Goal: Task Accomplishment & Management: Use online tool/utility

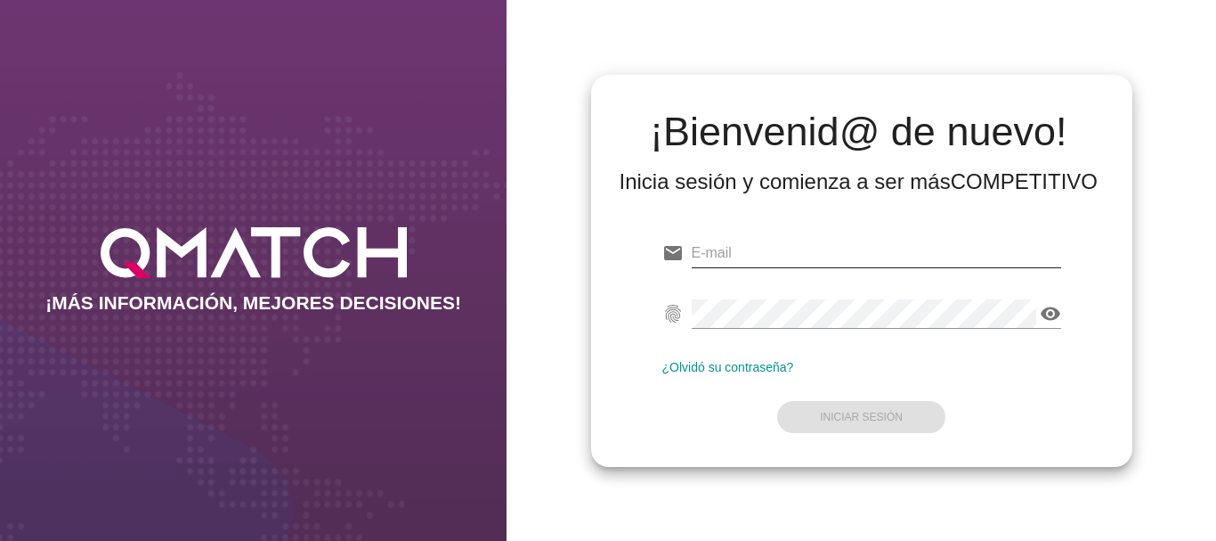
click at [794, 249] on input "email" at bounding box center [877, 253] width 370 height 28
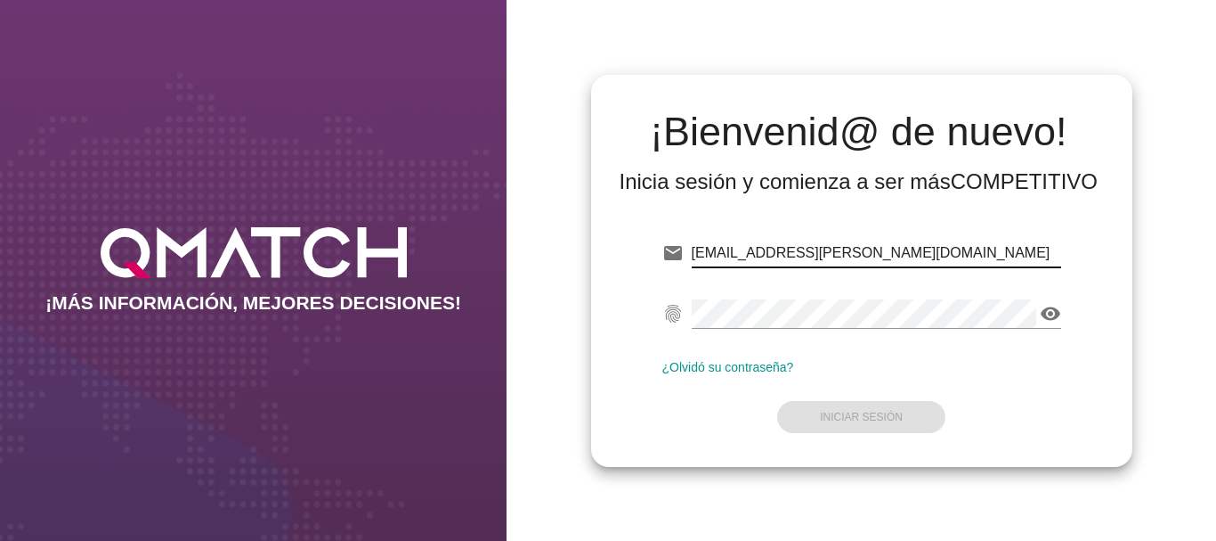
type input "[EMAIL_ADDRESS][PERSON_NAME][DOMAIN_NAME]"
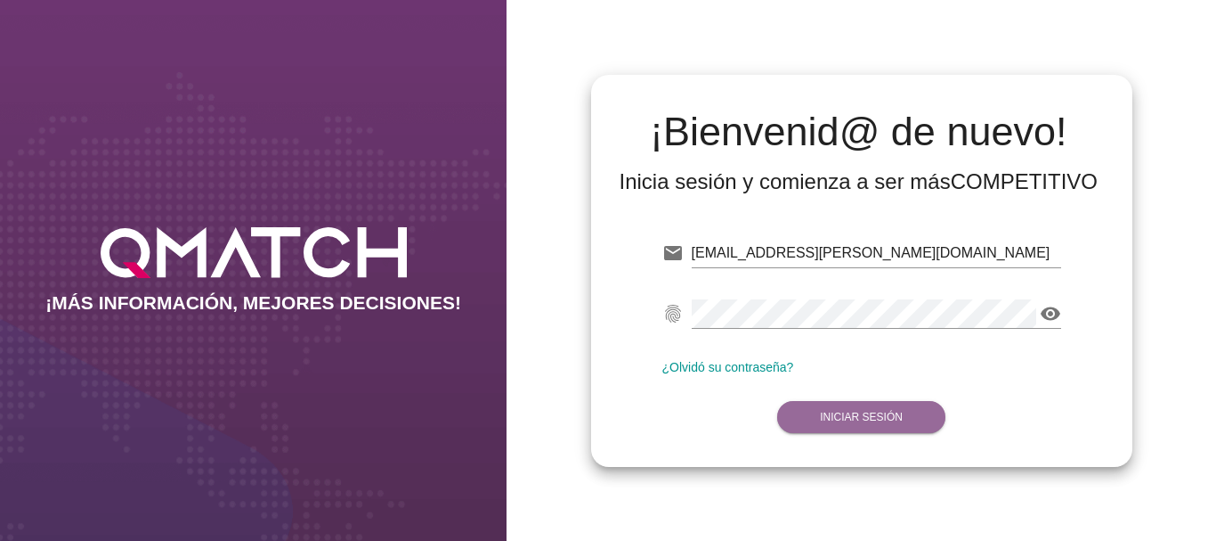
click at [837, 413] on strong "Iniciar Sesión" at bounding box center [861, 417] width 83 height 12
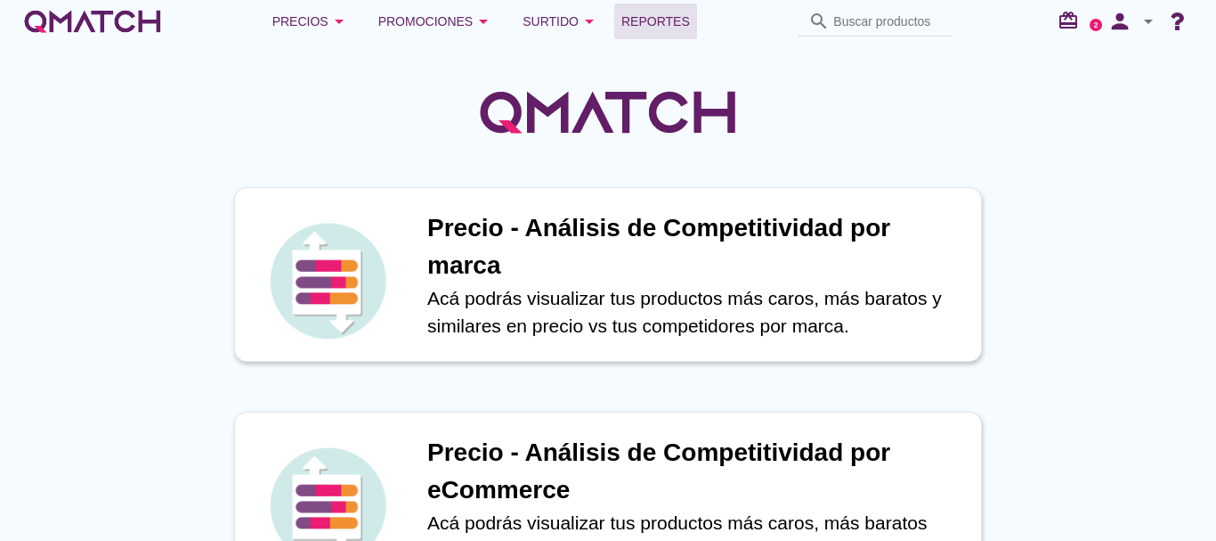
click at [662, 15] on span "Reportes" at bounding box center [656, 21] width 69 height 21
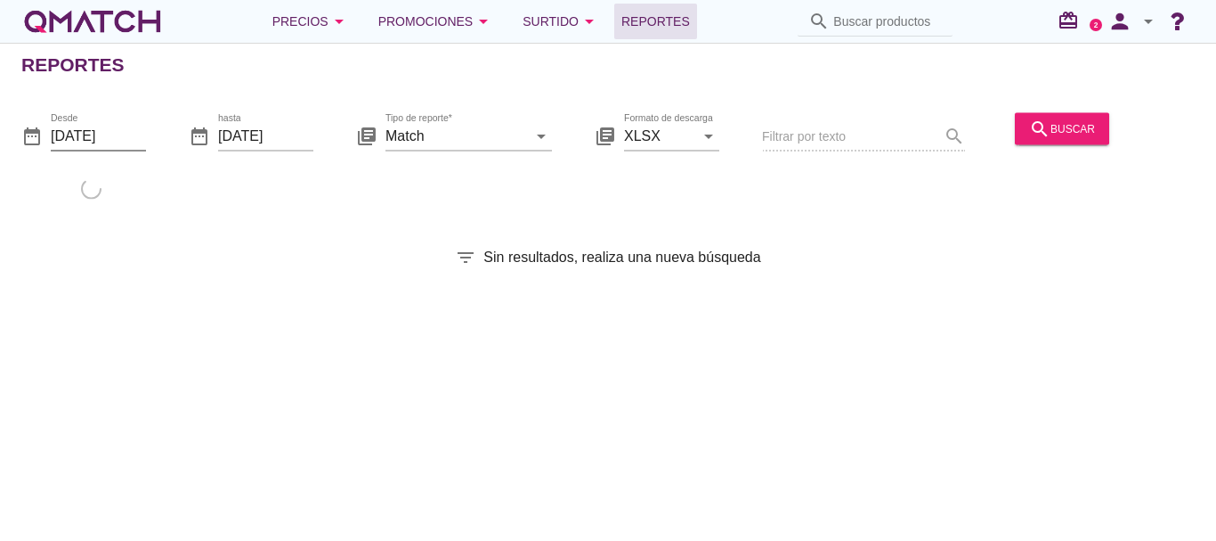
click at [98, 134] on input "[DATE]" at bounding box center [98, 135] width 95 height 28
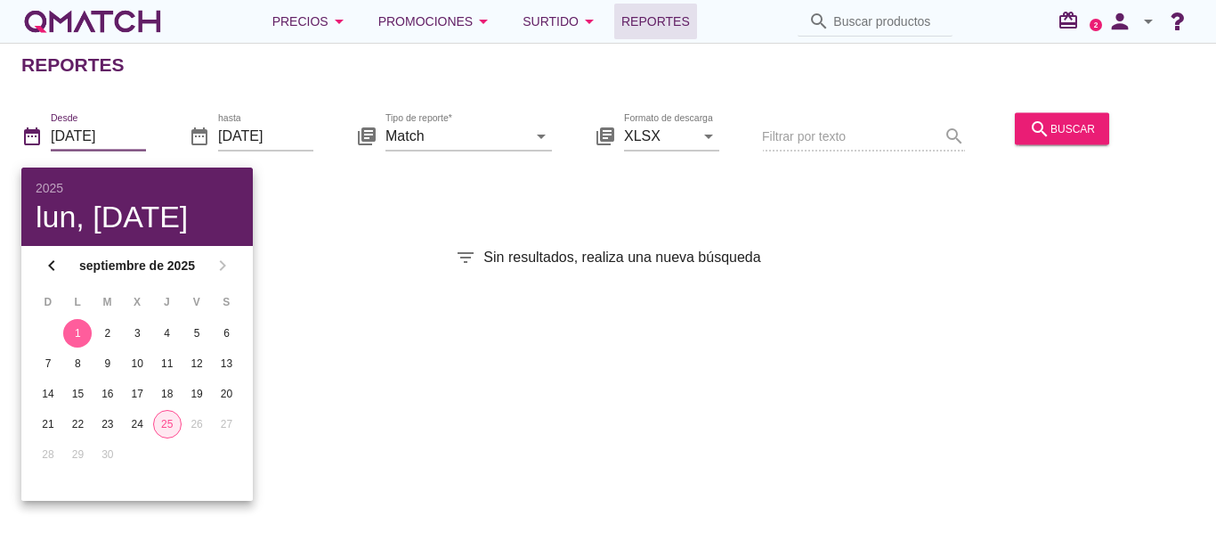
click at [170, 425] on div "25" at bounding box center [167, 424] width 27 height 16
type input "[DATE]"
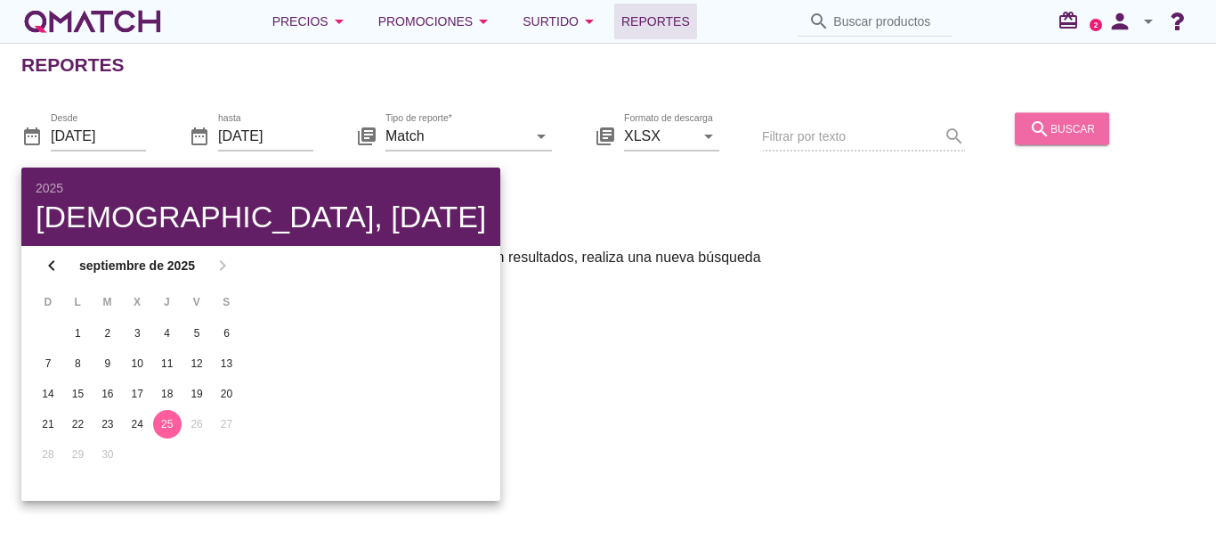
click at [1047, 134] on div "search buscar" at bounding box center [1062, 128] width 66 height 21
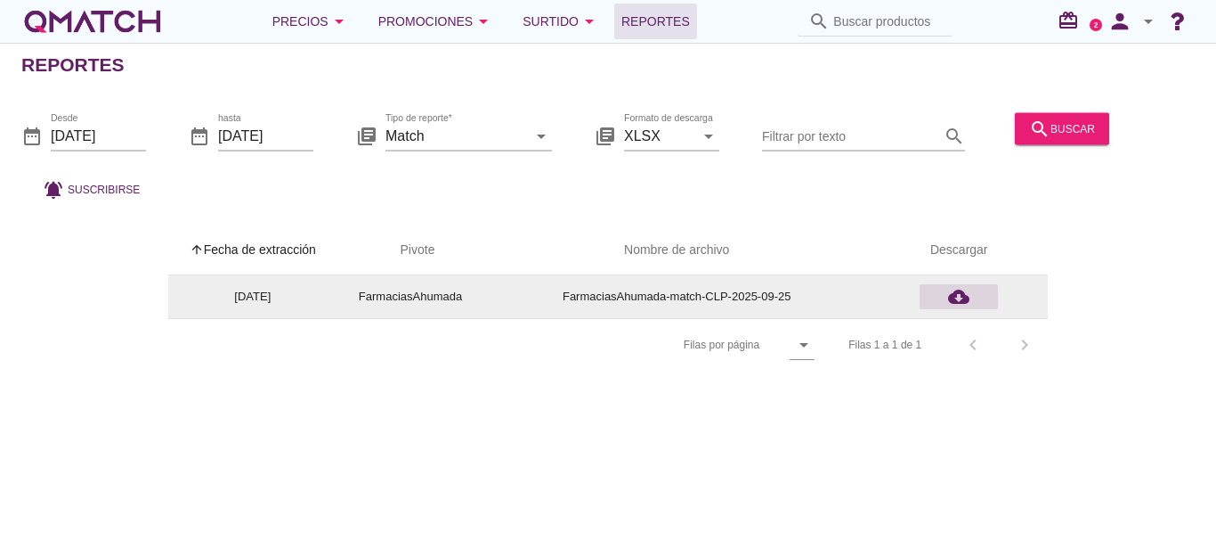
click at [960, 297] on icon "cloud_download" at bounding box center [958, 296] width 21 height 21
